Goal: Information Seeking & Learning: Check status

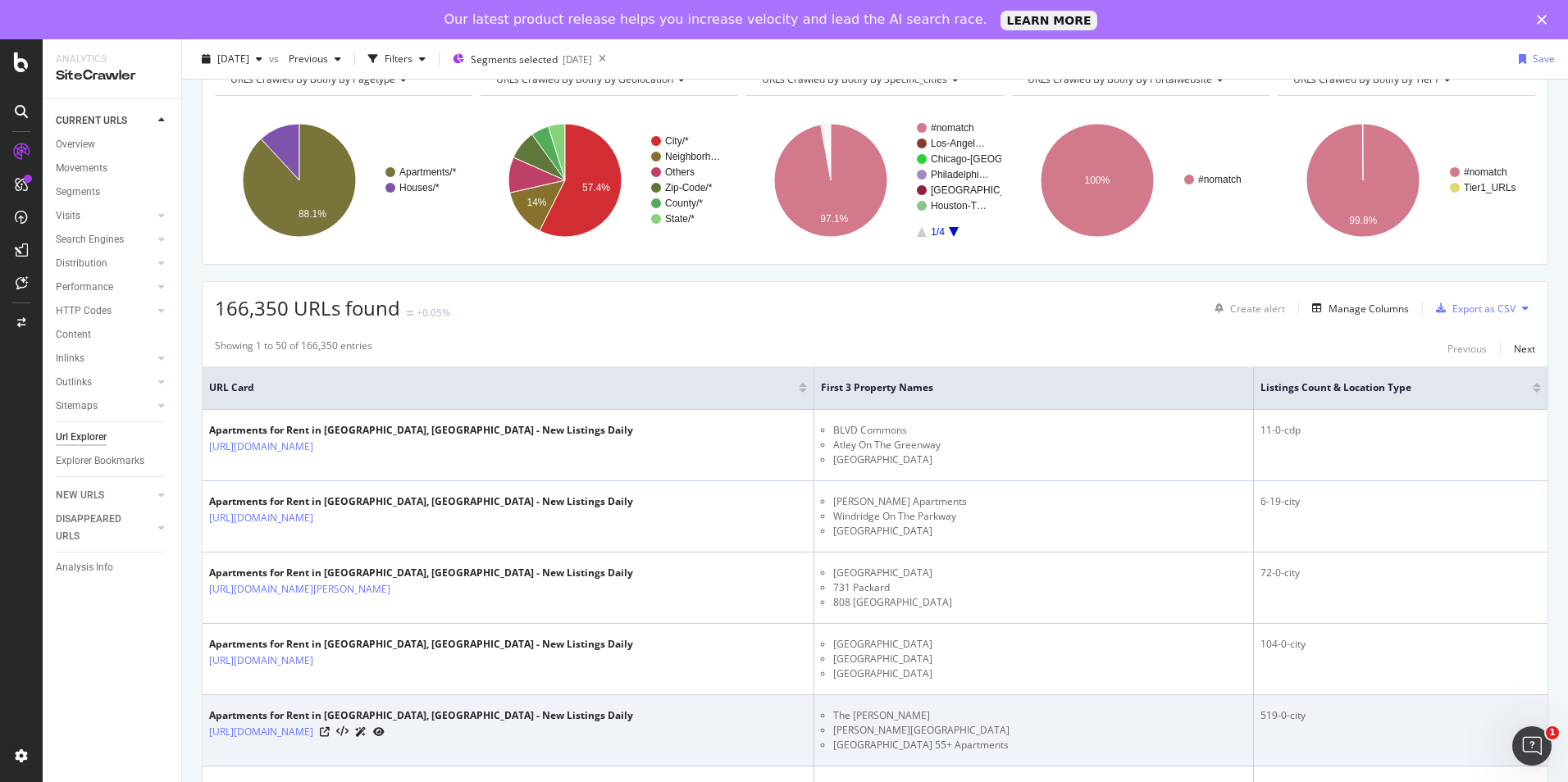
scroll to position [82, 0]
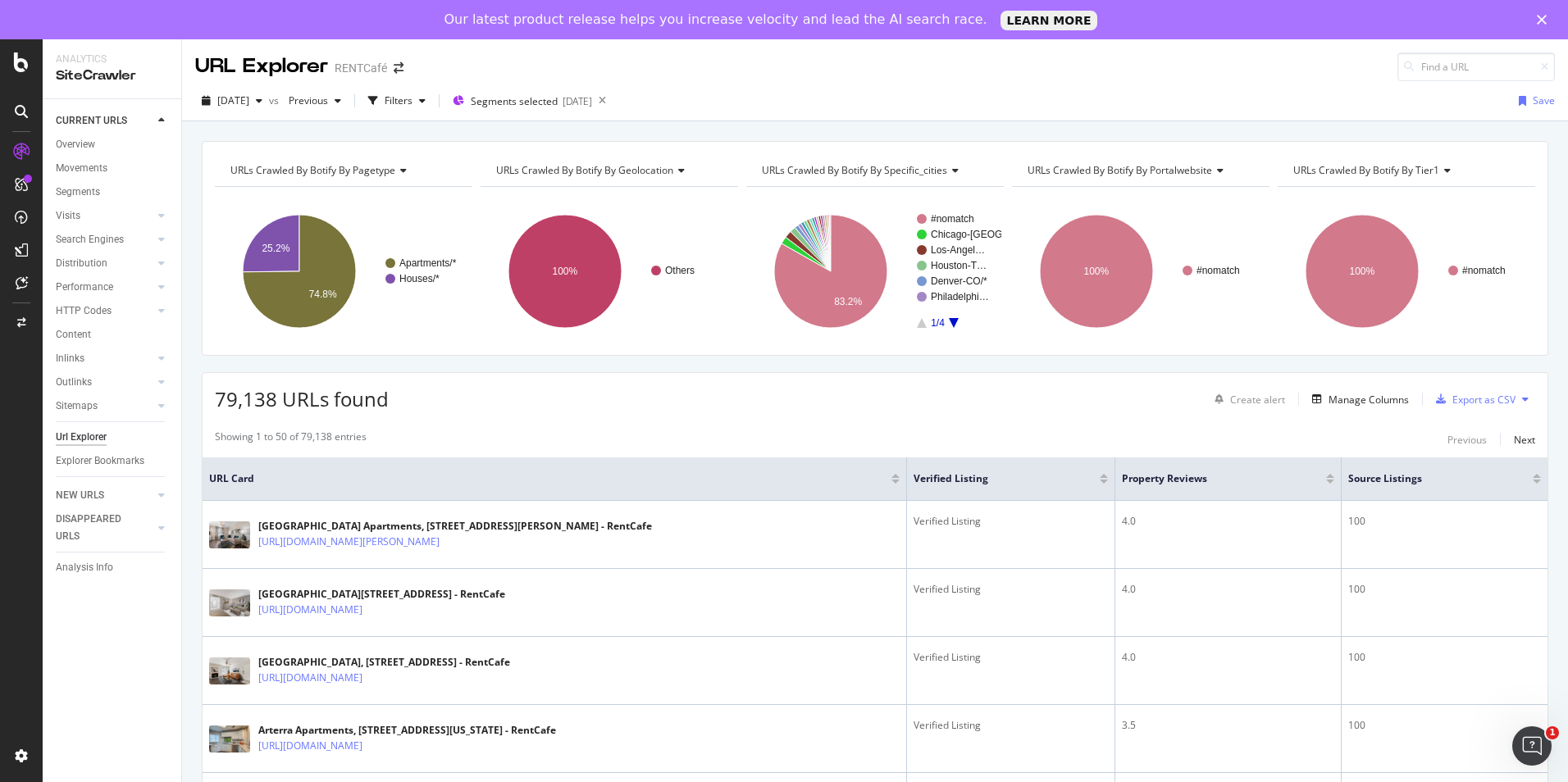
drag, startPoint x: 1562, startPoint y: 256, endPoint x: 1480, endPoint y: 38, distance: 232.9
